Goal: Find specific fact: Find specific fact

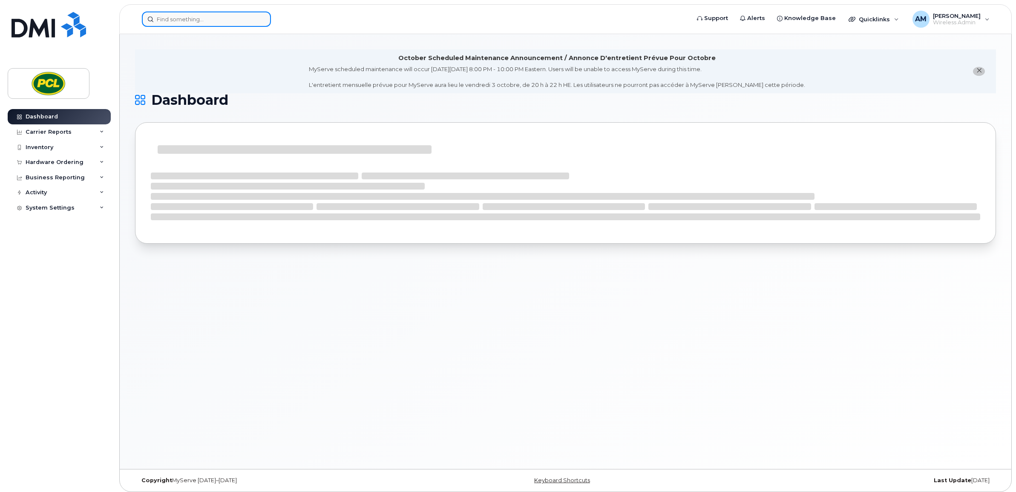
click at [201, 13] on input at bounding box center [206, 18] width 129 height 15
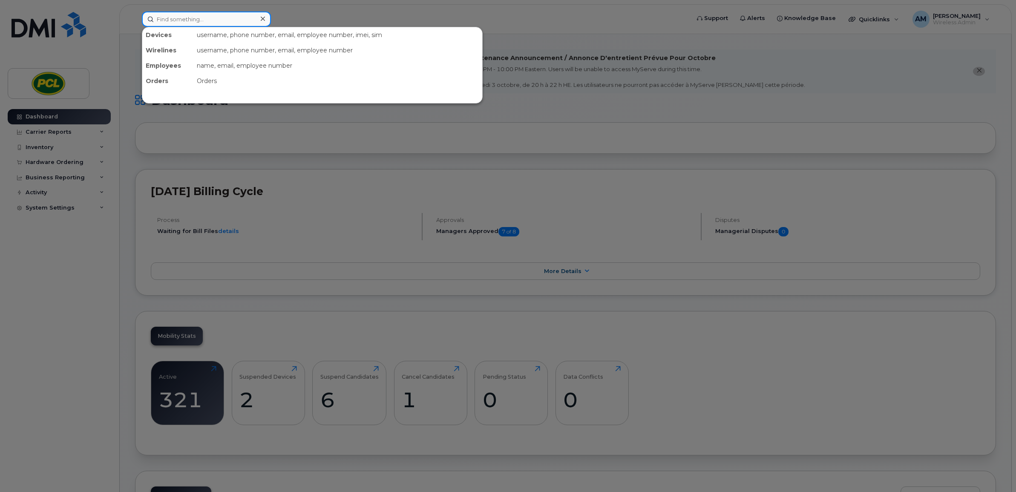
type input "c"
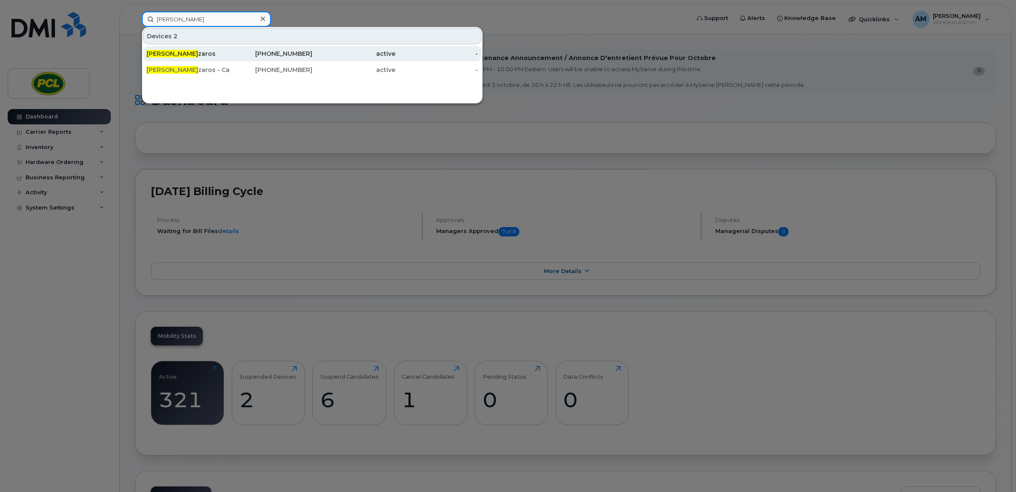
type input "[PERSON_NAME]"
click at [218, 60] on div "[PERSON_NAME] [PERSON_NAME]" at bounding box center [187, 53] width 83 height 15
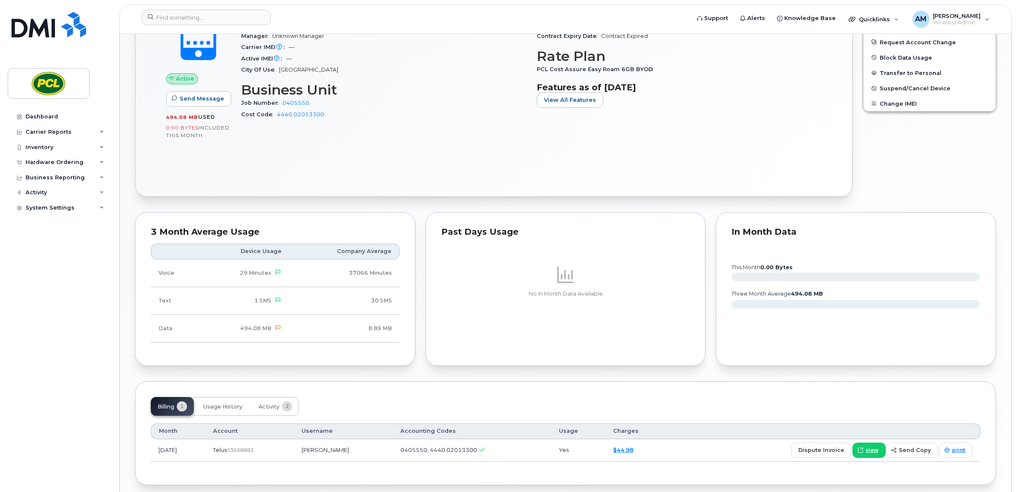
scroll to position [357, 0]
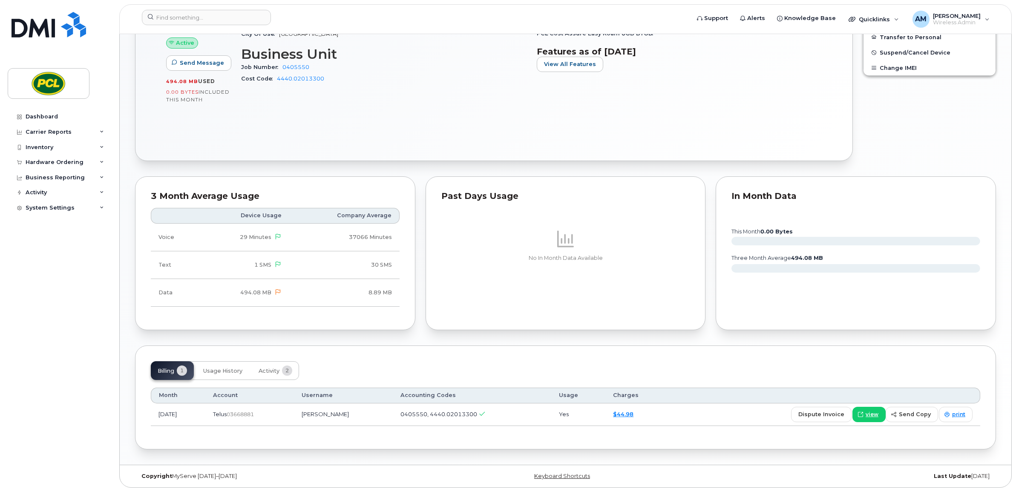
click at [443, 362] on div "Billing 1 Usage History Activity 2" at bounding box center [565, 370] width 829 height 19
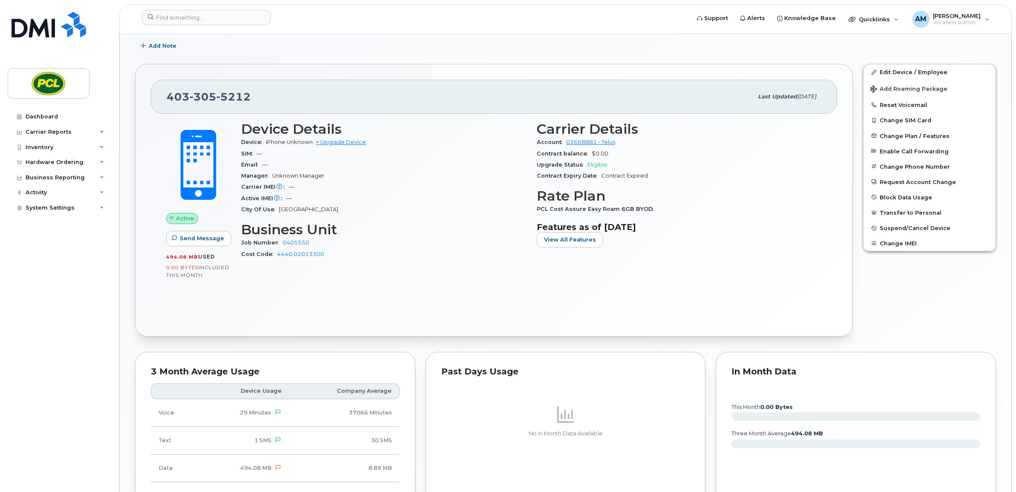
scroll to position [2, 0]
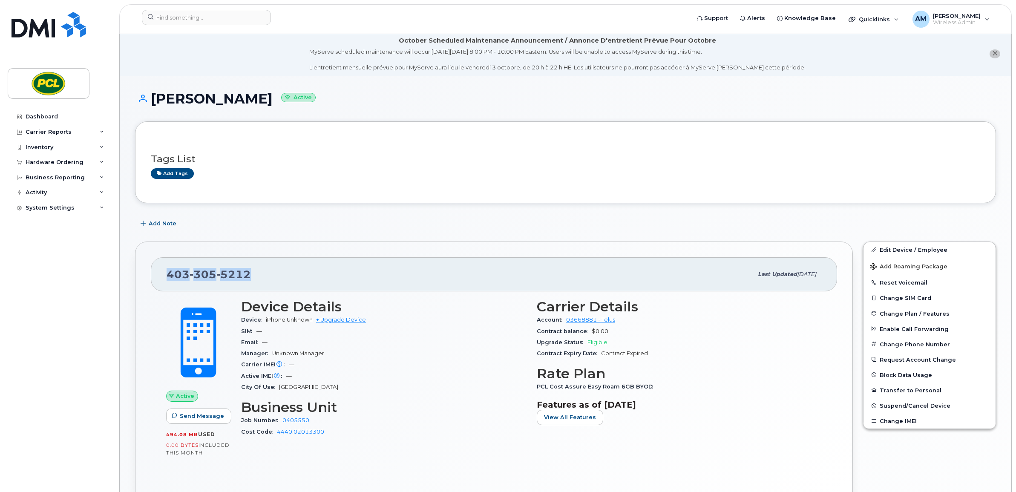
drag, startPoint x: 249, startPoint y: 276, endPoint x: 169, endPoint y: 280, distance: 80.2
click at [169, 280] on span "403 305 5212" at bounding box center [208, 274] width 84 height 13
copy span "403 305 5212"
click at [239, 16] on input at bounding box center [206, 17] width 129 height 15
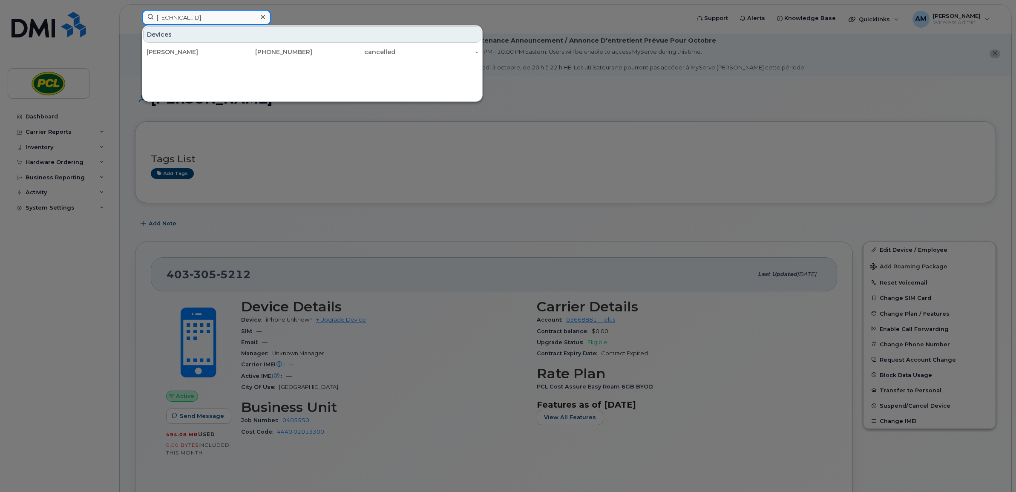
type input "8912230102114523701"
click at [676, 180] on div at bounding box center [508, 246] width 1016 height 492
